Goal: Book appointment/travel/reservation

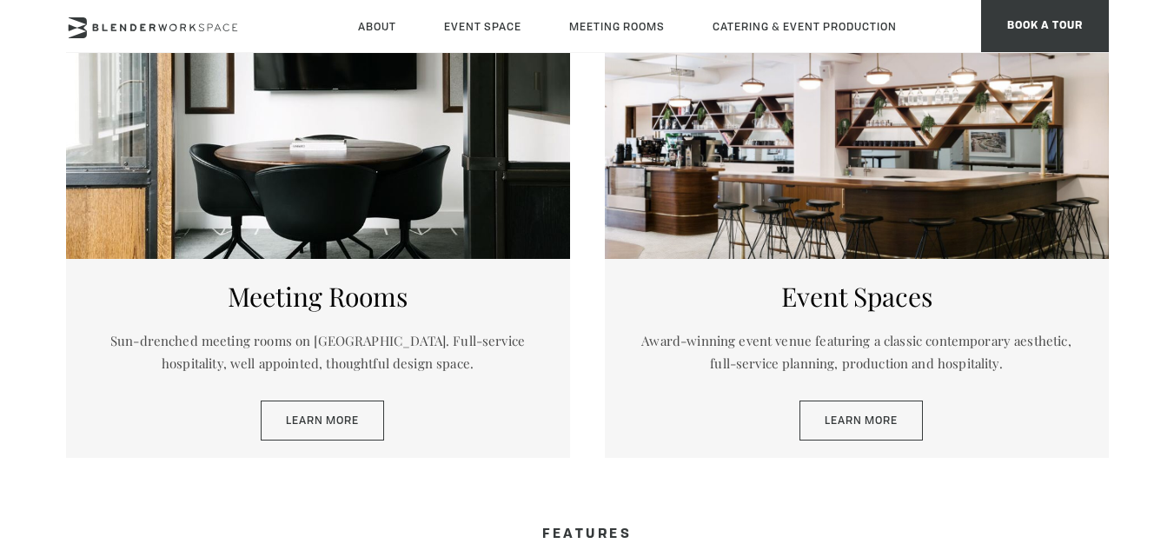
scroll to position [865, 0]
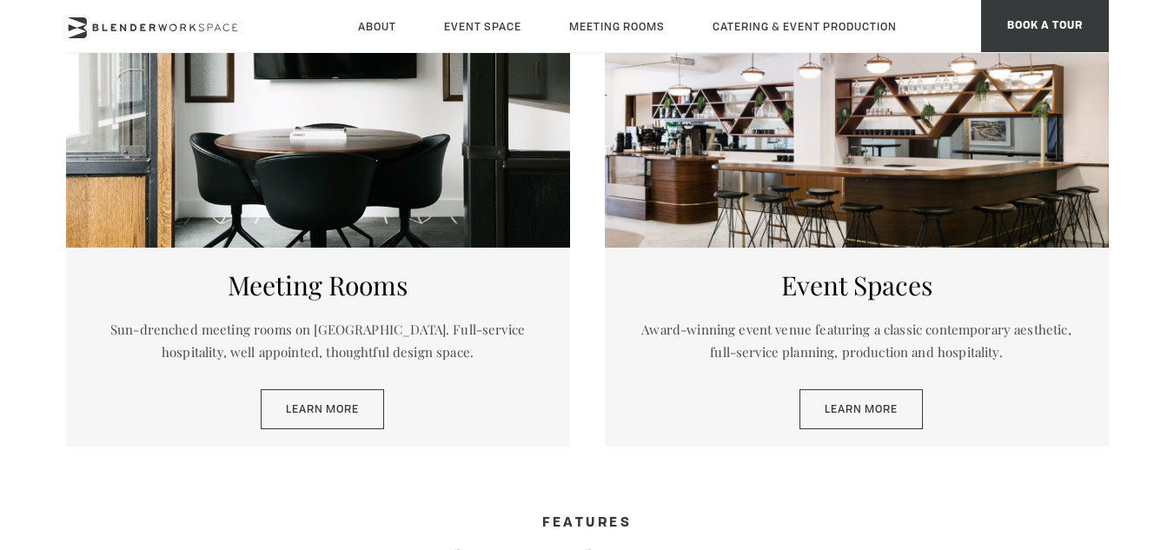
drag, startPoint x: 1182, startPoint y: 23, endPoint x: 1186, endPoint y: 163, distance: 140.0
click at [316, 419] on link "Learn More" at bounding box center [322, 409] width 123 height 40
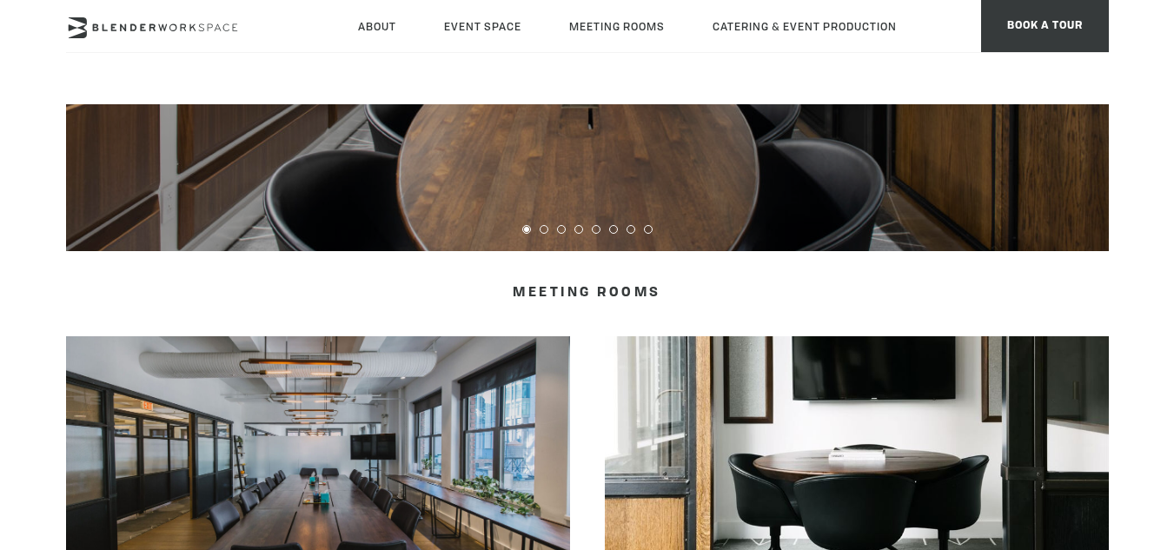
scroll to position [680, 0]
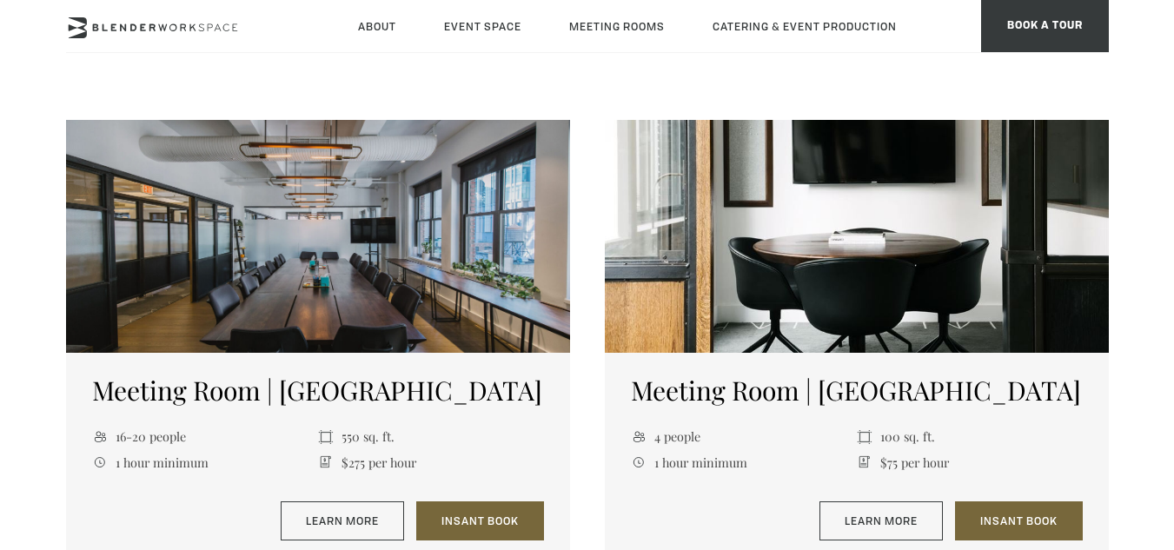
drag, startPoint x: 1178, startPoint y: 68, endPoint x: 1025, endPoint y: 205, distance: 205.5
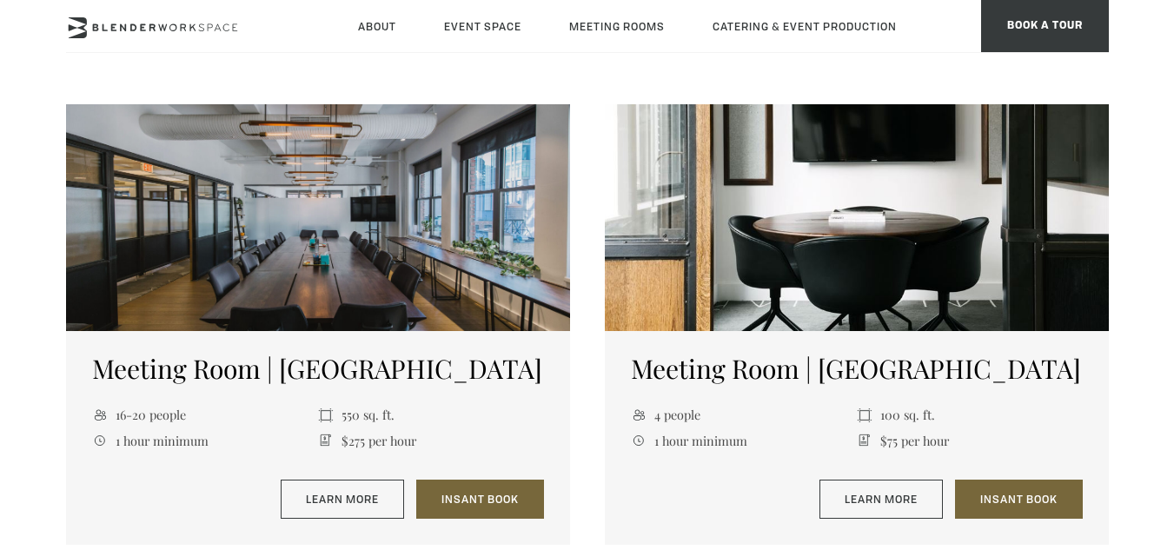
click at [979, 198] on div at bounding box center [857, 214] width 504 height 233
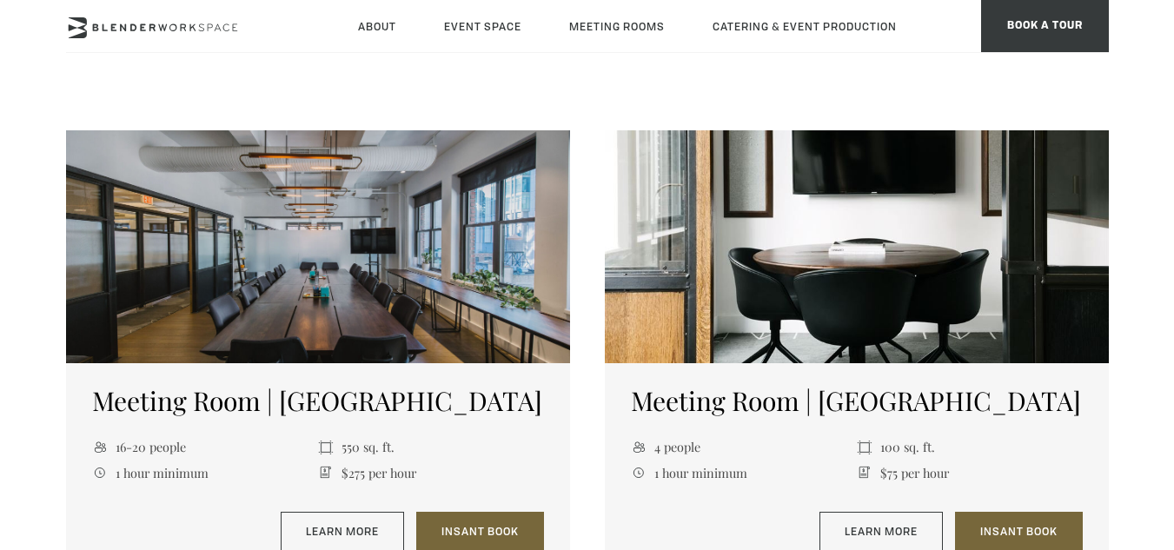
scroll to position [666, 0]
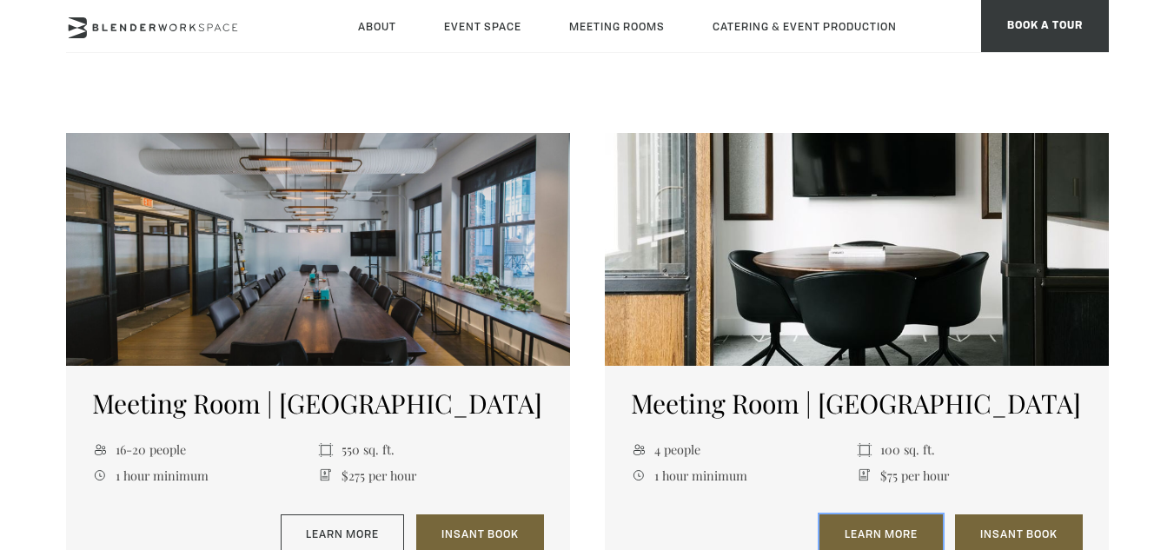
click at [853, 534] on link "Learn More" at bounding box center [880, 534] width 123 height 40
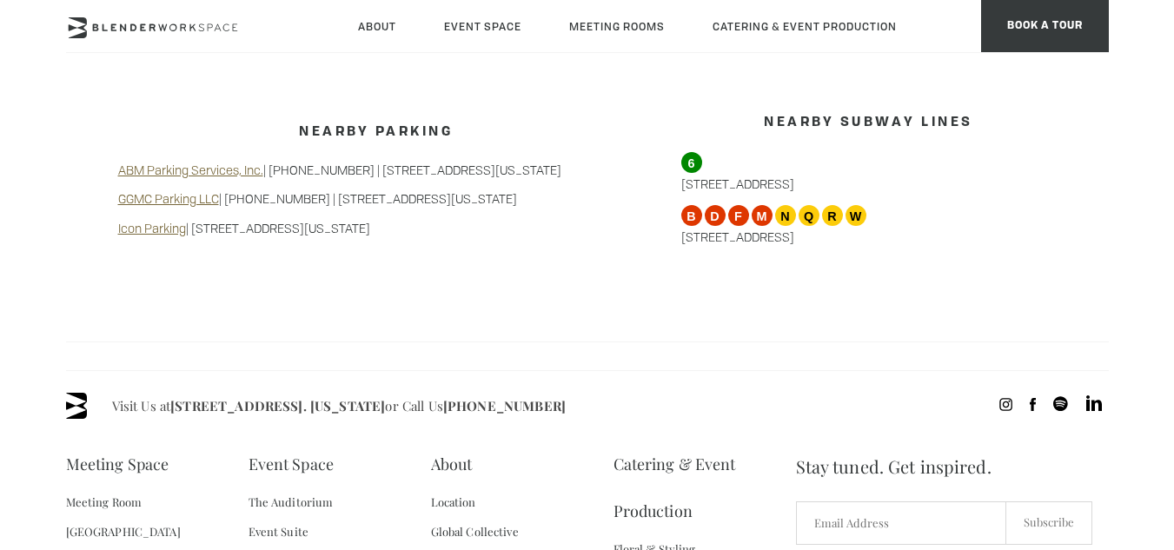
scroll to position [1738, 0]
